Goal: Task Accomplishment & Management: Manage account settings

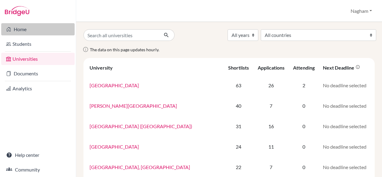
click at [20, 30] on link "Home" at bounding box center [37, 29] width 73 height 12
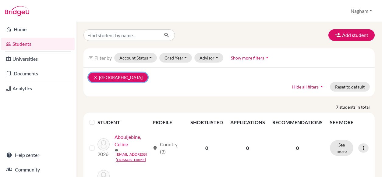
click at [96, 76] on icon "clear" at bounding box center [95, 77] width 4 height 4
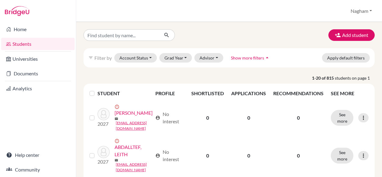
click at [240, 56] on span "Show more filters" at bounding box center [247, 57] width 33 height 5
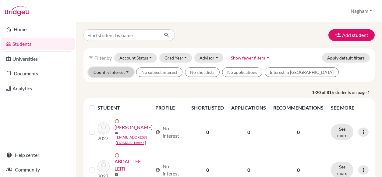
click at [127, 70] on button "Country Interest" at bounding box center [110, 71] width 45 height 9
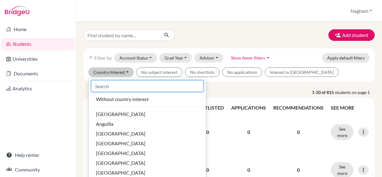
click at [124, 88] on input at bounding box center [147, 86] width 112 height 12
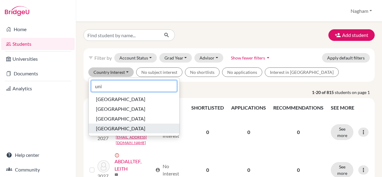
type input "uni"
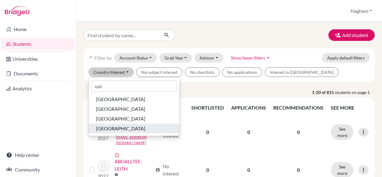
click at [132, 128] on span "[GEOGRAPHIC_DATA]" at bounding box center [120, 128] width 49 height 7
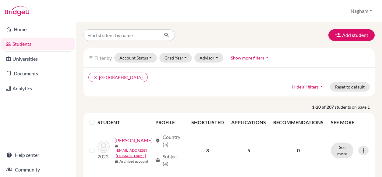
scroll to position [91, 0]
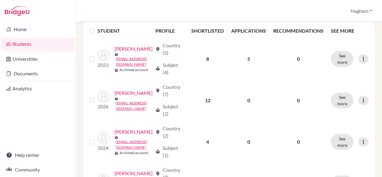
click at [97, 27] on label at bounding box center [97, 27] width 0 height 0
click at [0, 0] on input "checkbox" at bounding box center [0, 0] width 0 height 0
click at [97, 27] on label at bounding box center [97, 27] width 0 height 0
click at [0, 0] on input "checkbox" at bounding box center [0, 0] width 0 height 0
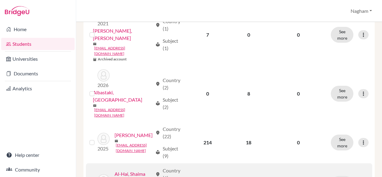
scroll to position [834, 0]
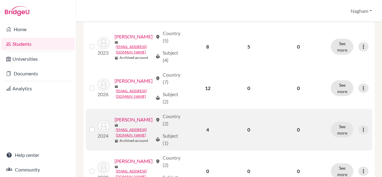
scroll to position [0, 0]
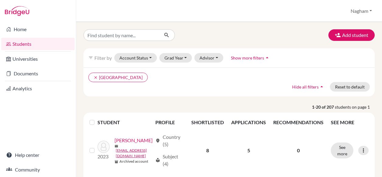
click at [259, 58] on span "Show more filters" at bounding box center [247, 57] width 33 height 5
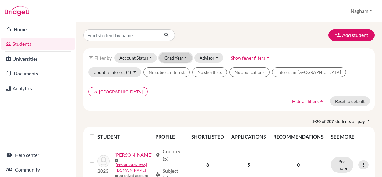
click at [178, 58] on button "Grad Year" at bounding box center [175, 57] width 33 height 9
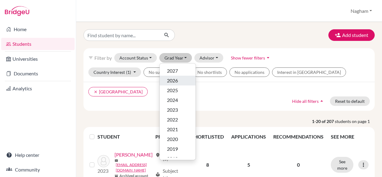
click at [175, 81] on span "2026" at bounding box center [172, 80] width 11 height 7
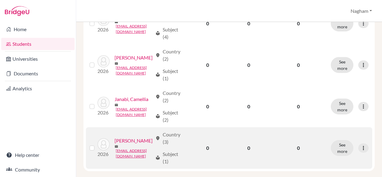
scroll to position [814, 0]
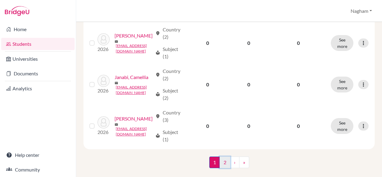
click at [222, 156] on link "2" at bounding box center [225, 162] width 11 height 12
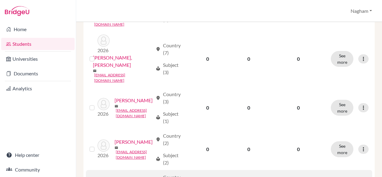
scroll to position [529, 0]
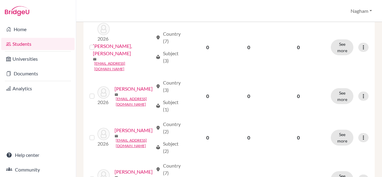
click at [0, 0] on input "checkbox" at bounding box center [0, 0] width 0 height 0
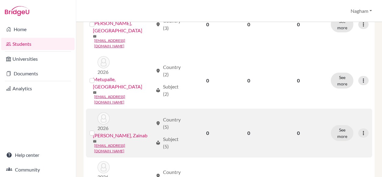
scroll to position [0, 0]
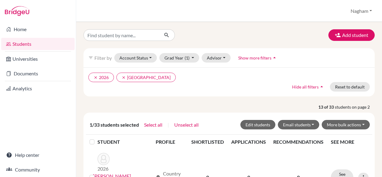
click at [97, 138] on label at bounding box center [97, 138] width 0 height 0
click at [0, 0] on input "checkbox" at bounding box center [0, 0] width 0 height 0
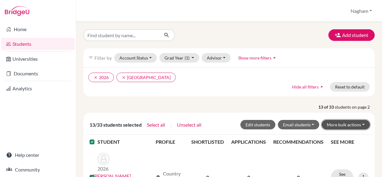
click at [331, 124] on button "More bulk actions" at bounding box center [346, 124] width 48 height 9
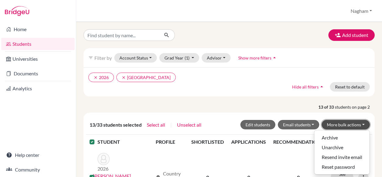
click at [331, 124] on button "More bulk actions" at bounding box center [346, 124] width 48 height 9
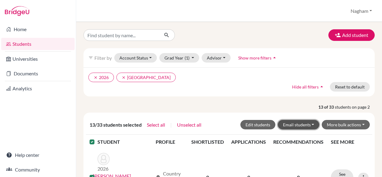
click at [302, 122] on button "Email students" at bounding box center [299, 124] width 42 height 9
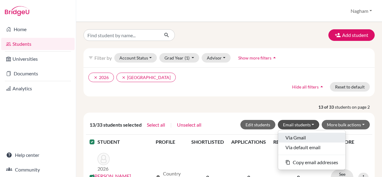
click at [297, 135] on button "Via Gmail" at bounding box center [311, 137] width 67 height 10
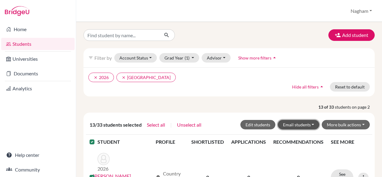
click at [289, 123] on button "Email students" at bounding box center [299, 124] width 42 height 9
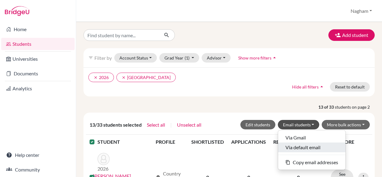
click at [301, 146] on button "Via default email" at bounding box center [311, 147] width 67 height 10
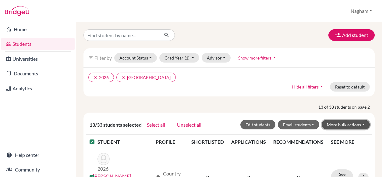
click at [344, 125] on button "More bulk actions" at bounding box center [346, 124] width 48 height 9
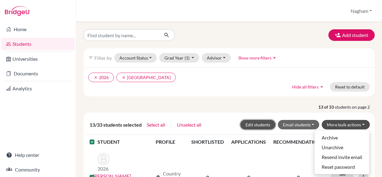
click at [255, 124] on button "Edit students" at bounding box center [257, 124] width 35 height 9
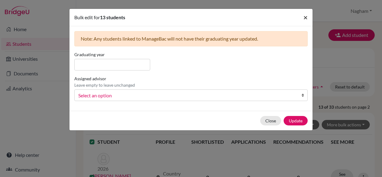
click at [303, 17] on button "×" at bounding box center [305, 17] width 14 height 17
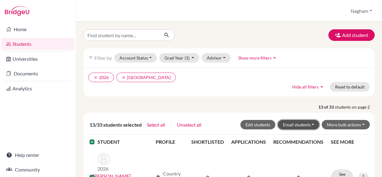
click at [294, 122] on button "Email students" at bounding box center [299, 124] width 42 height 9
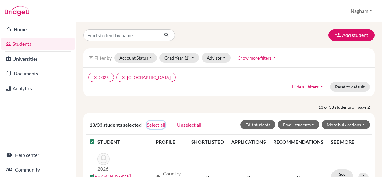
click at [159, 123] on button "Select all" at bounding box center [155, 125] width 19 height 8
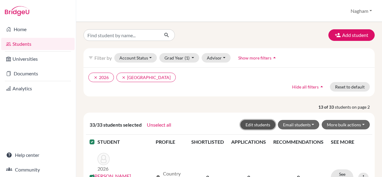
click at [261, 125] on button "Edit students" at bounding box center [257, 124] width 35 height 9
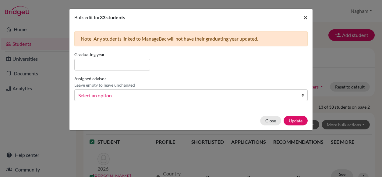
click at [303, 16] on button "×" at bounding box center [305, 17] width 14 height 17
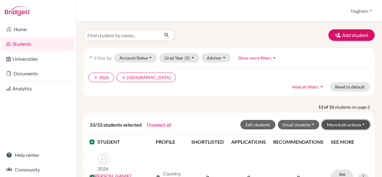
click at [346, 125] on button "More bulk actions" at bounding box center [346, 124] width 48 height 9
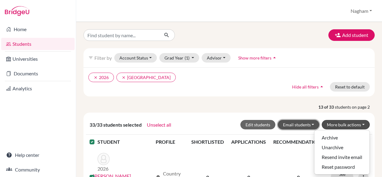
click at [292, 125] on button "Email students" at bounding box center [299, 124] width 42 height 9
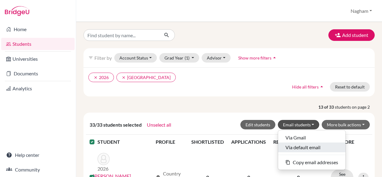
click at [288, 149] on button "Via default email" at bounding box center [311, 147] width 67 height 10
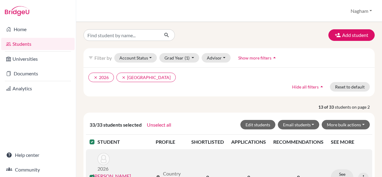
scroll to position [91, 0]
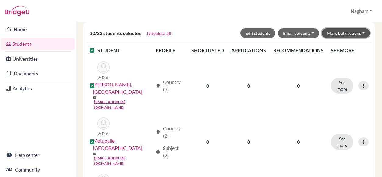
click at [344, 31] on button "More bulk actions" at bounding box center [346, 32] width 48 height 9
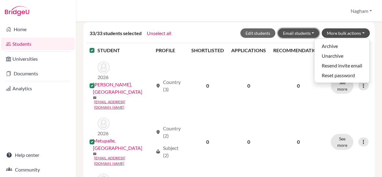
click at [297, 36] on button "Email students" at bounding box center [299, 32] width 42 height 9
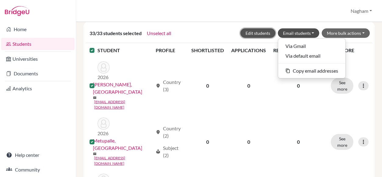
click at [251, 33] on button "Edit students" at bounding box center [257, 32] width 35 height 9
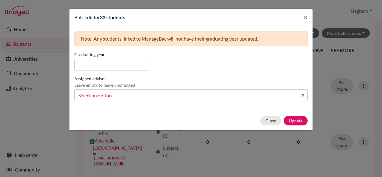
click at [103, 100] on div "Graduating year Assigned advisor Leave empty to leave unchanged [PERSON_NAME], …" at bounding box center [191, 78] width 236 height 55
click at [106, 97] on span "Select an option" at bounding box center [186, 95] width 217 height 8
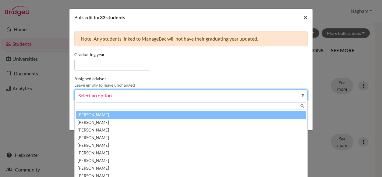
click at [303, 14] on span "×" at bounding box center [305, 17] width 4 height 9
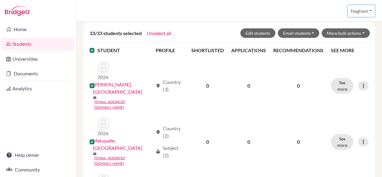
click at [363, 12] on button "Nagham" at bounding box center [361, 11] width 27 height 12
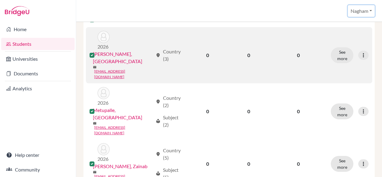
scroll to position [0, 0]
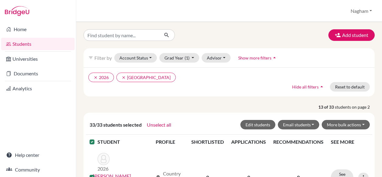
click at [258, 59] on span "Show more filters" at bounding box center [254, 57] width 33 height 5
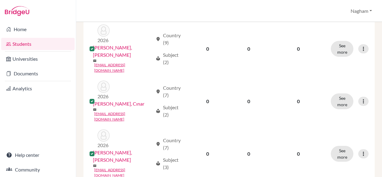
scroll to position [562, 0]
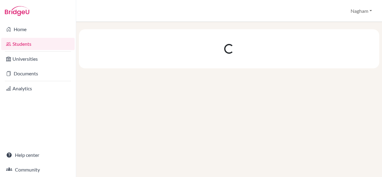
scroll to position [0, 0]
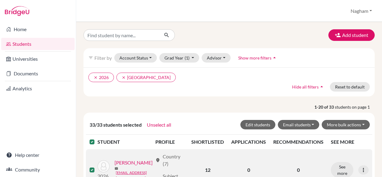
scroll to position [122, 0]
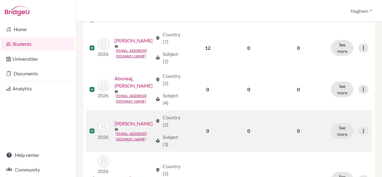
drag, startPoint x: 161, startPoint y: 63, endPoint x: 199, endPoint y: 145, distance: 90.5
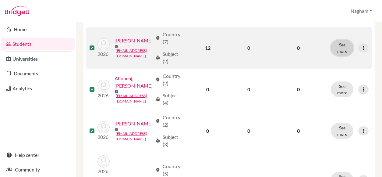
click at [342, 48] on button "See more" at bounding box center [342, 48] width 23 height 16
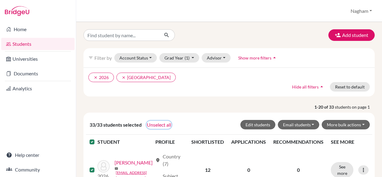
click at [156, 124] on button "Unselect all" at bounding box center [158, 125] width 25 height 8
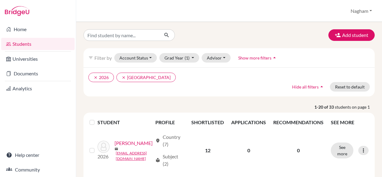
click at [97, 118] on label at bounding box center [97, 118] width 0 height 0
click at [0, 0] on input "checkbox" at bounding box center [0, 0] width 0 height 0
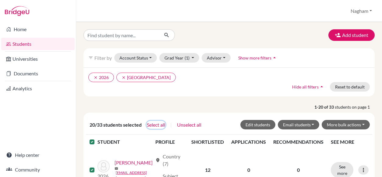
click at [159, 123] on button "Select all" at bounding box center [155, 125] width 19 height 8
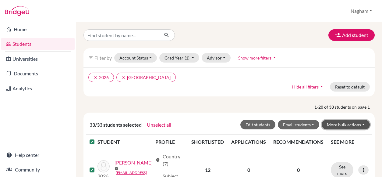
click at [346, 120] on button "More bulk actions" at bounding box center [346, 124] width 48 height 9
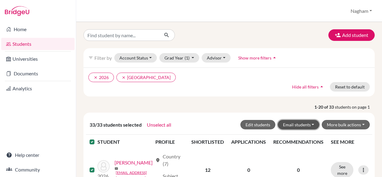
click at [295, 122] on button "Email students" at bounding box center [299, 124] width 42 height 9
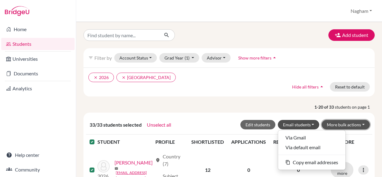
click at [350, 121] on button "More bulk actions" at bounding box center [346, 124] width 48 height 9
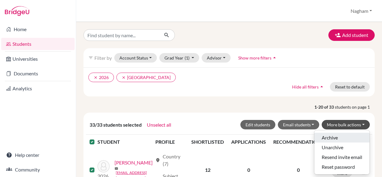
click at [339, 134] on button "Archive" at bounding box center [341, 137] width 55 height 10
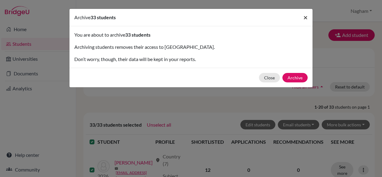
click at [303, 13] on span "×" at bounding box center [305, 17] width 4 height 9
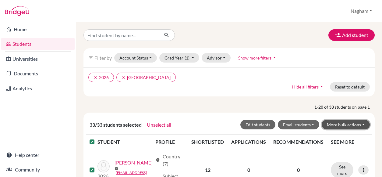
click at [358, 122] on button "More bulk actions" at bounding box center [346, 124] width 48 height 9
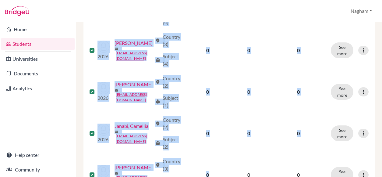
scroll to position [833, 0]
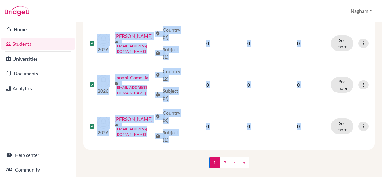
drag, startPoint x: 97, startPoint y: 55, endPoint x: 210, endPoint y: 181, distance: 169.5
click at [210, 176] on html "Home Students Universities Documents Analytics Help center Community Students o…" at bounding box center [191, 88] width 382 height 177
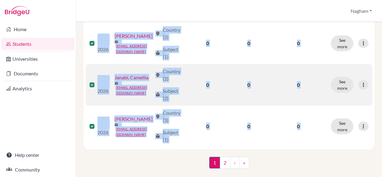
copy div "STUDENT PROFILE SHORTLISTED APPLICATIONS RECOMMENDATIONS SEE MORE 2026 [PERSON_…"
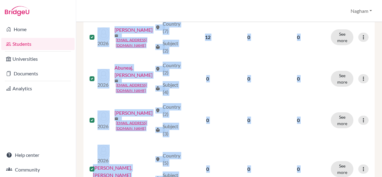
scroll to position [0, 0]
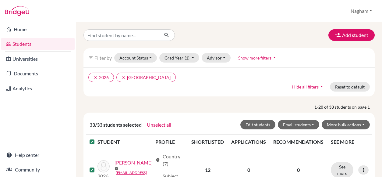
click at [214, 116] on div "33/33 students selected Unselect all Edit students Email students Via Gmail Via…" at bounding box center [229, 124] width 286 height 19
click at [153, 122] on button "Unselect all" at bounding box center [158, 125] width 25 height 8
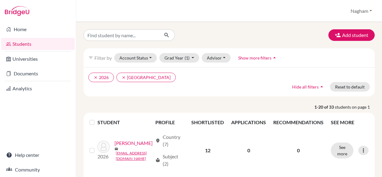
click at [153, 122] on th "PROFILE" at bounding box center [170, 122] width 36 height 15
click at [97, 118] on label at bounding box center [97, 118] width 0 height 0
click at [0, 0] on input "checkbox" at bounding box center [0, 0] width 0 height 0
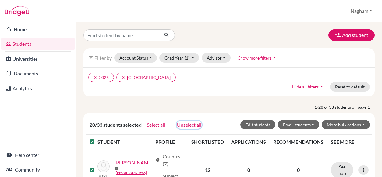
click at [190, 122] on button "Unselect all" at bounding box center [189, 125] width 25 height 8
